Goal: Information Seeking & Learning: Learn about a topic

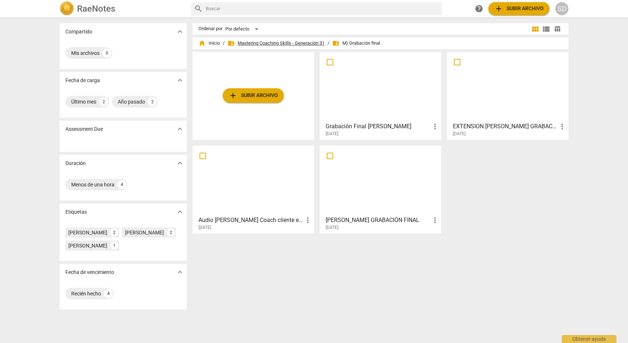
click at [294, 43] on span "folder_shared Mastering Coaching Skills - Generación 31" at bounding box center [276, 43] width 97 height 7
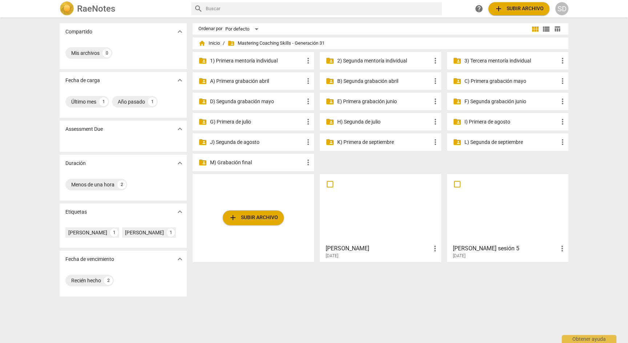
click at [260, 80] on p "A) Primera grabación abril" at bounding box center [257, 81] width 94 height 8
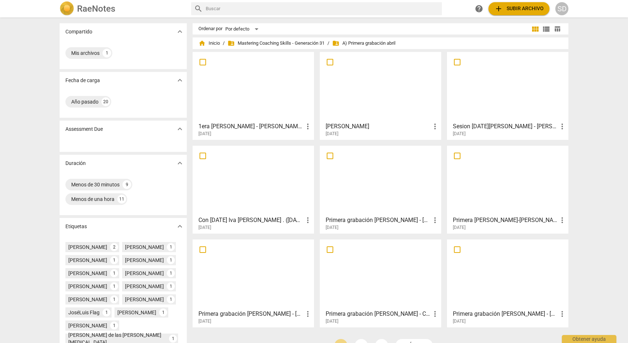
click at [254, 268] on div at bounding box center [253, 274] width 116 height 64
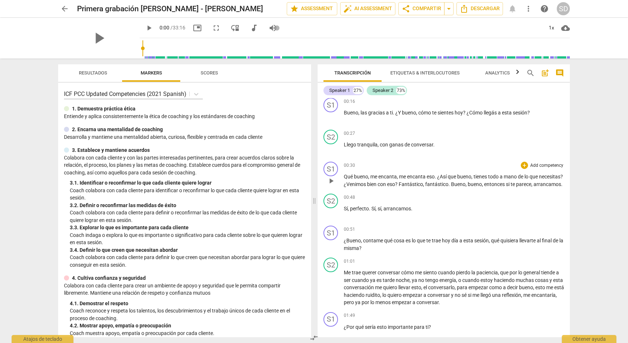
scroll to position [61, 0]
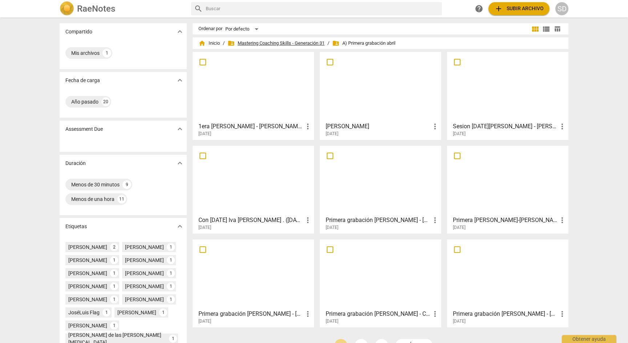
click at [311, 40] on span "folder_shared Mastering Coaching Skills - Generación 31" at bounding box center [276, 43] width 97 height 7
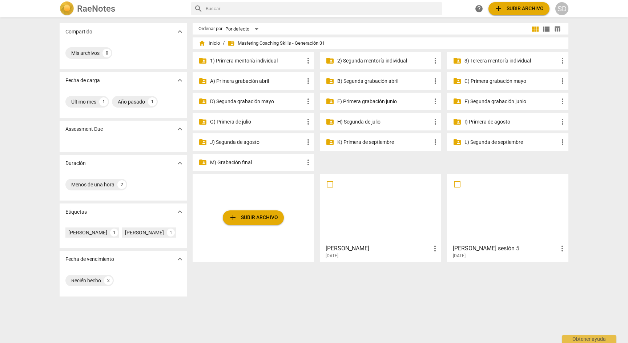
click at [380, 81] on p "B) Segunda grabación abril" at bounding box center [384, 81] width 94 height 8
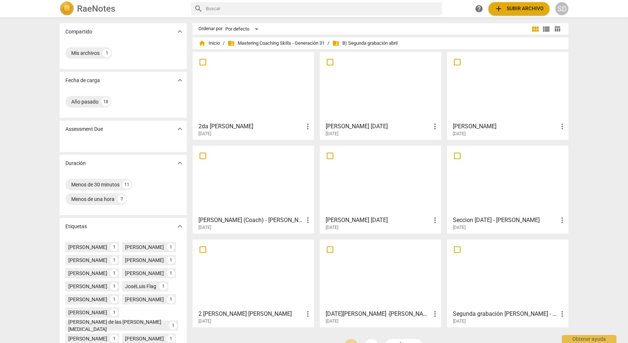
click at [263, 175] on div at bounding box center [253, 180] width 116 height 64
click at [283, 43] on span "folder_shared Mastering Coaching Skills - Generación 31" at bounding box center [276, 43] width 97 height 7
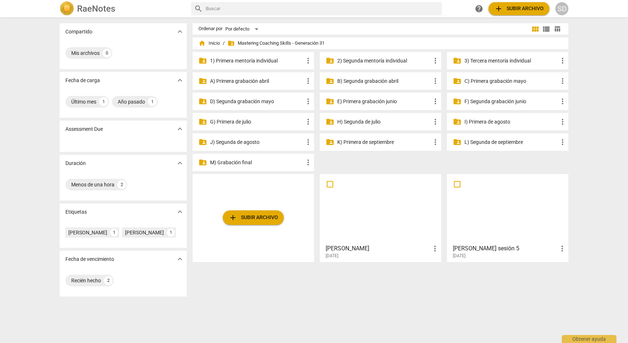
click at [509, 82] on p "C) Primera grabación mayo" at bounding box center [512, 81] width 94 height 8
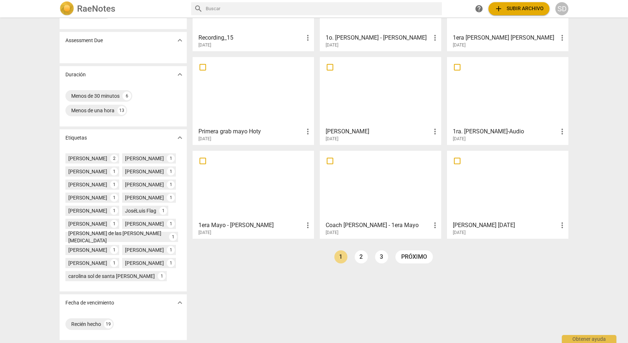
scroll to position [105, 0]
click at [360, 251] on link "2" at bounding box center [361, 257] width 13 height 13
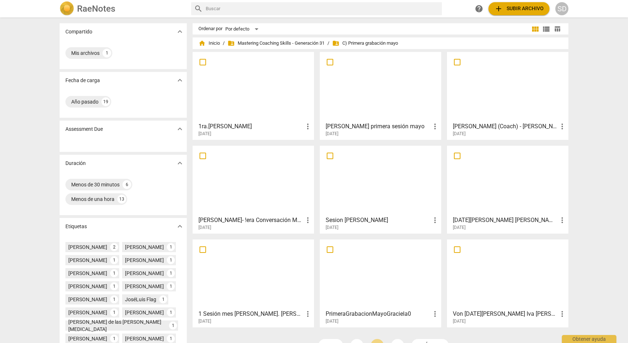
click at [503, 92] on div at bounding box center [508, 87] width 116 height 64
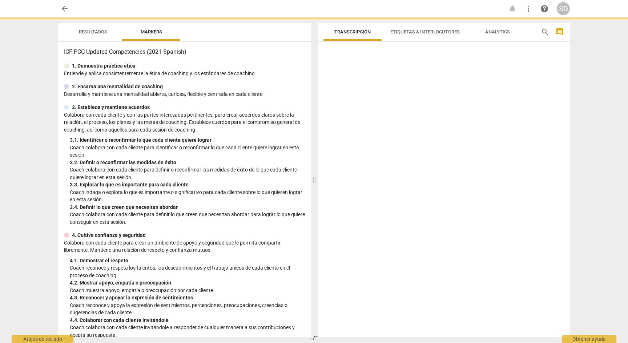
click at [503, 92] on div at bounding box center [444, 191] width 252 height 293
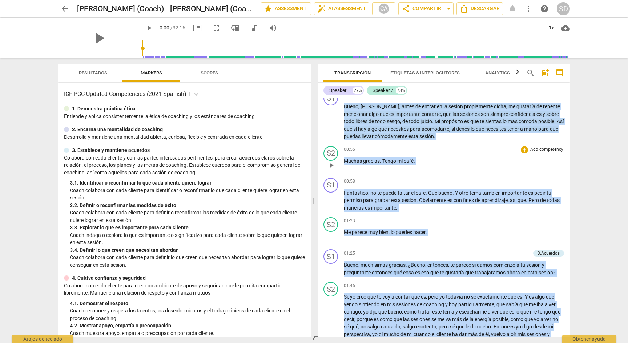
scroll to position [128, 0]
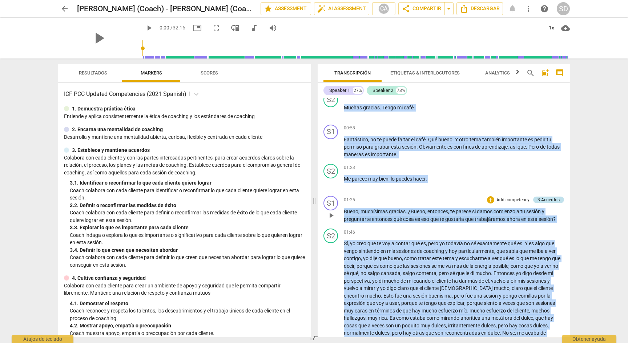
click at [554, 201] on div "3.Acuerdos" at bounding box center [549, 200] width 22 height 7
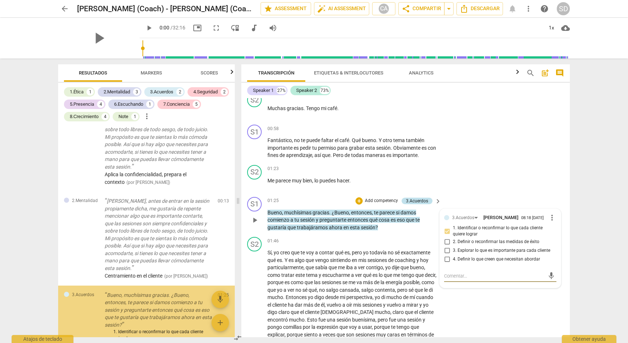
scroll to position [43, 0]
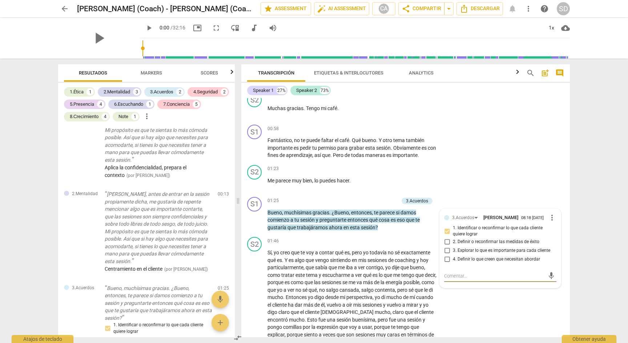
click at [594, 187] on div "arrow_back [PERSON_NAME] (Coach) - [PERSON_NAME] (Coachee) edit star Assessment…" at bounding box center [314, 171] width 628 height 343
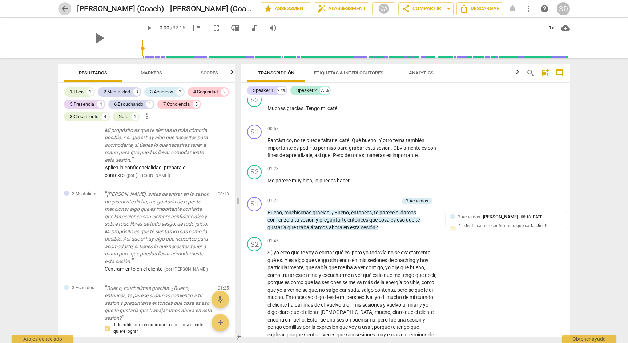
click at [64, 7] on span "arrow_back" at bounding box center [64, 8] width 9 height 9
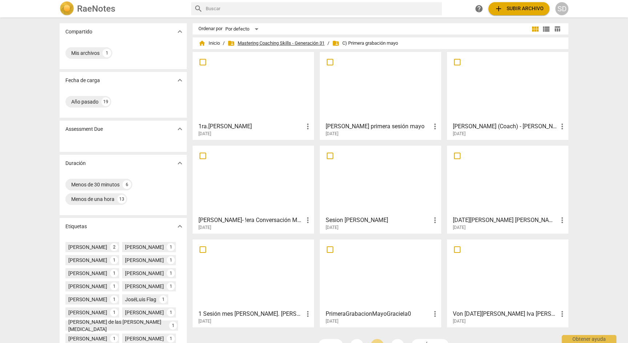
click at [276, 43] on span "folder_shared Mastering Coaching Skills - Generación 31" at bounding box center [276, 43] width 97 height 7
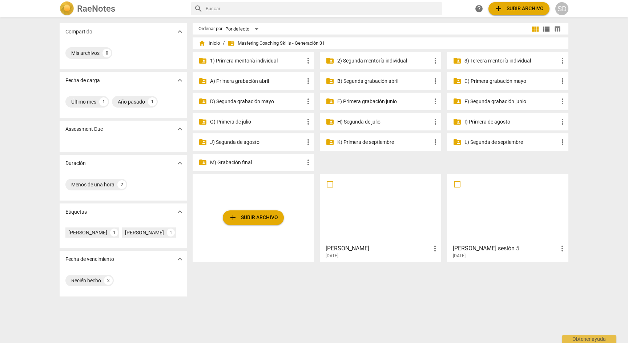
click at [259, 101] on p "D) Segunda grabación mayo" at bounding box center [257, 102] width 94 height 8
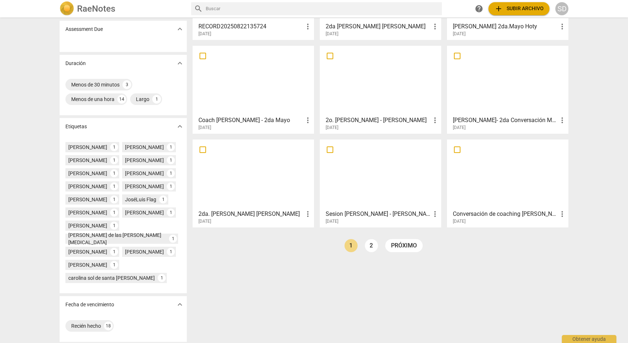
scroll to position [101, 0]
click at [372, 245] on link "2" at bounding box center [371, 244] width 13 height 13
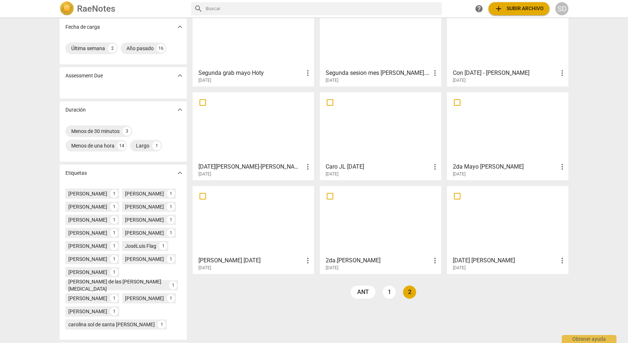
scroll to position [54, 0]
click at [411, 292] on link "2" at bounding box center [409, 291] width 13 height 13
click at [408, 292] on link "2" at bounding box center [409, 291] width 13 height 13
click at [389, 293] on link "1" at bounding box center [389, 291] width 13 height 13
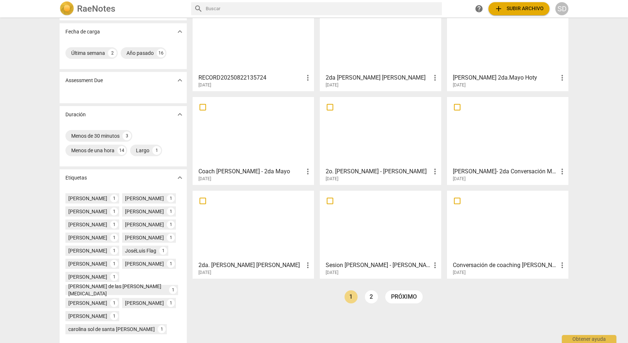
scroll to position [50, 0]
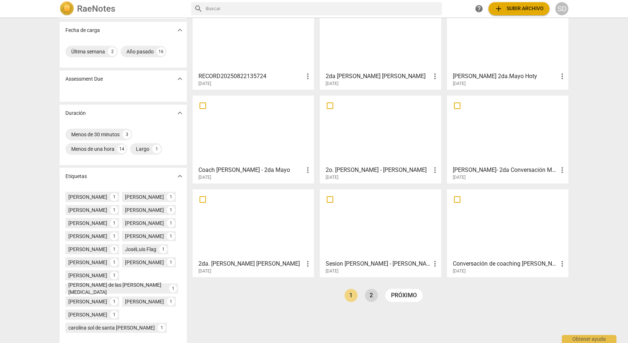
click at [369, 296] on link "2" at bounding box center [371, 295] width 13 height 13
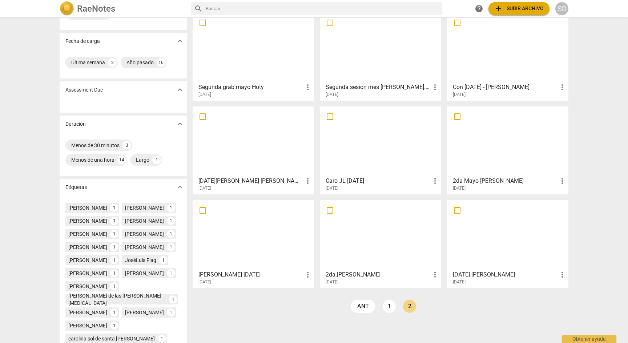
scroll to position [46, 0]
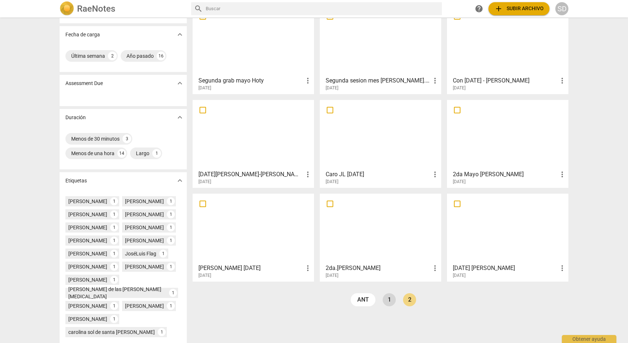
click at [389, 301] on link "1" at bounding box center [389, 299] width 13 height 13
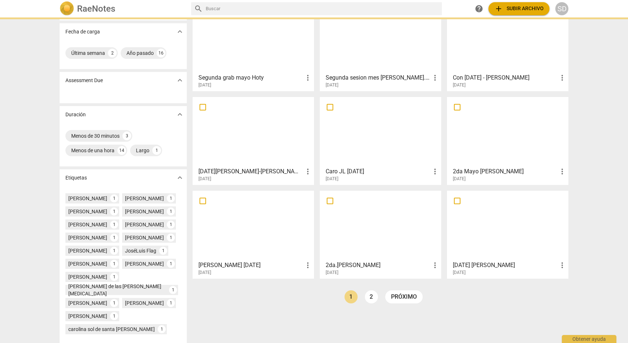
scroll to position [51, 0]
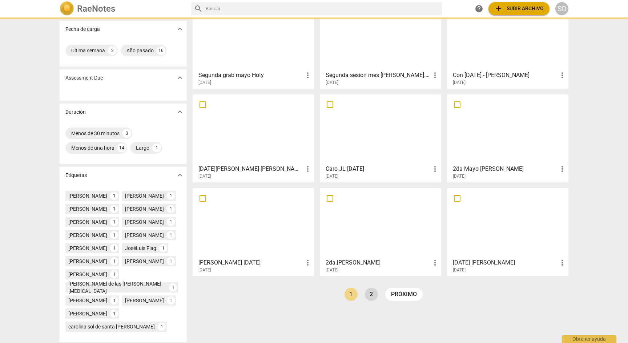
click at [375, 297] on link "2" at bounding box center [371, 294] width 13 height 13
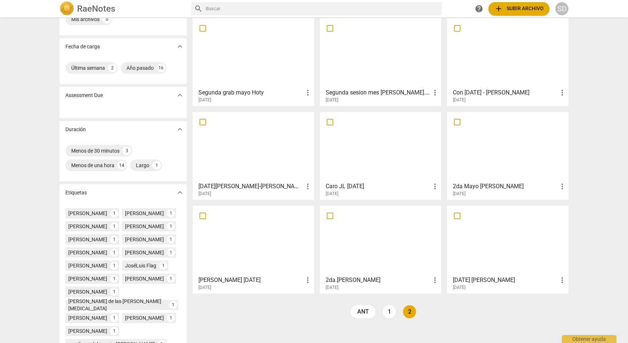
scroll to position [40, 0]
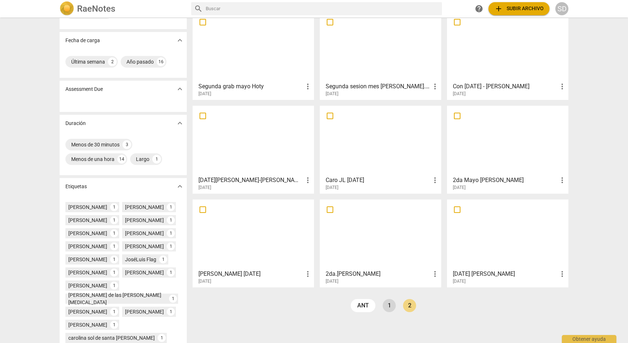
click at [388, 308] on link "1" at bounding box center [389, 305] width 13 height 13
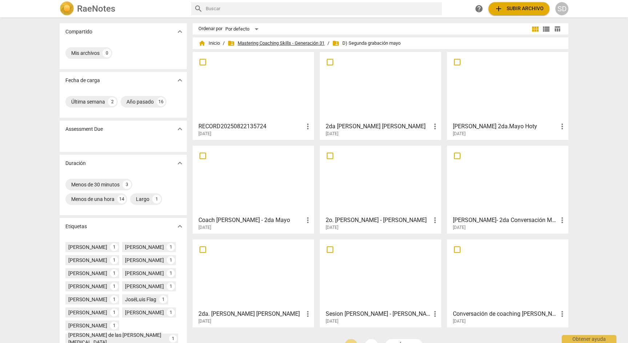
click at [308, 42] on span "folder_shared Mastering Coaching Skills - Generación 31" at bounding box center [276, 43] width 97 height 7
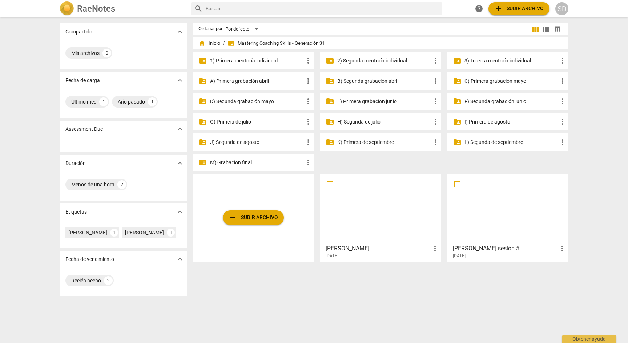
click at [498, 80] on p "C) Primera grabación mayo" at bounding box center [512, 81] width 94 height 8
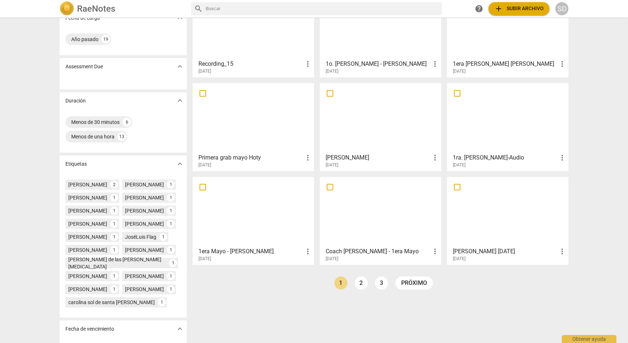
scroll to position [68, 0]
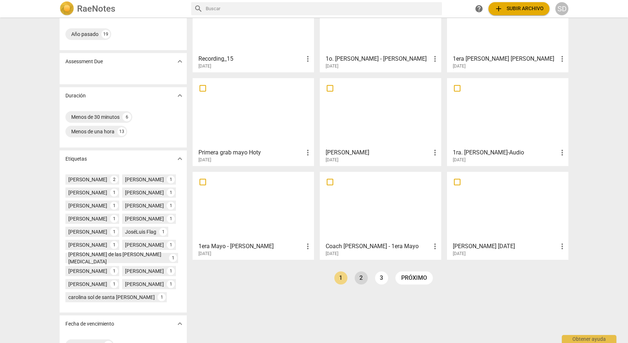
click at [359, 278] on link "2" at bounding box center [361, 278] width 13 height 13
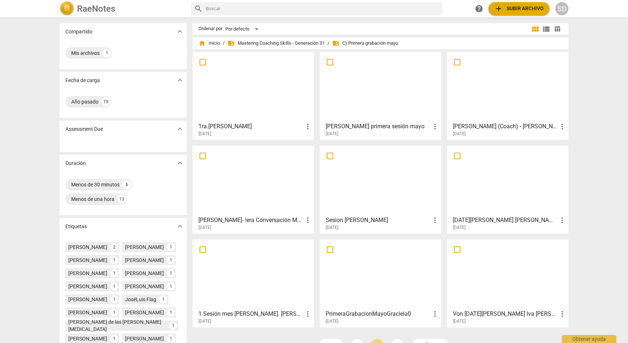
click at [512, 95] on div at bounding box center [508, 87] width 116 height 64
